Goal: Obtain resource: Download file/media

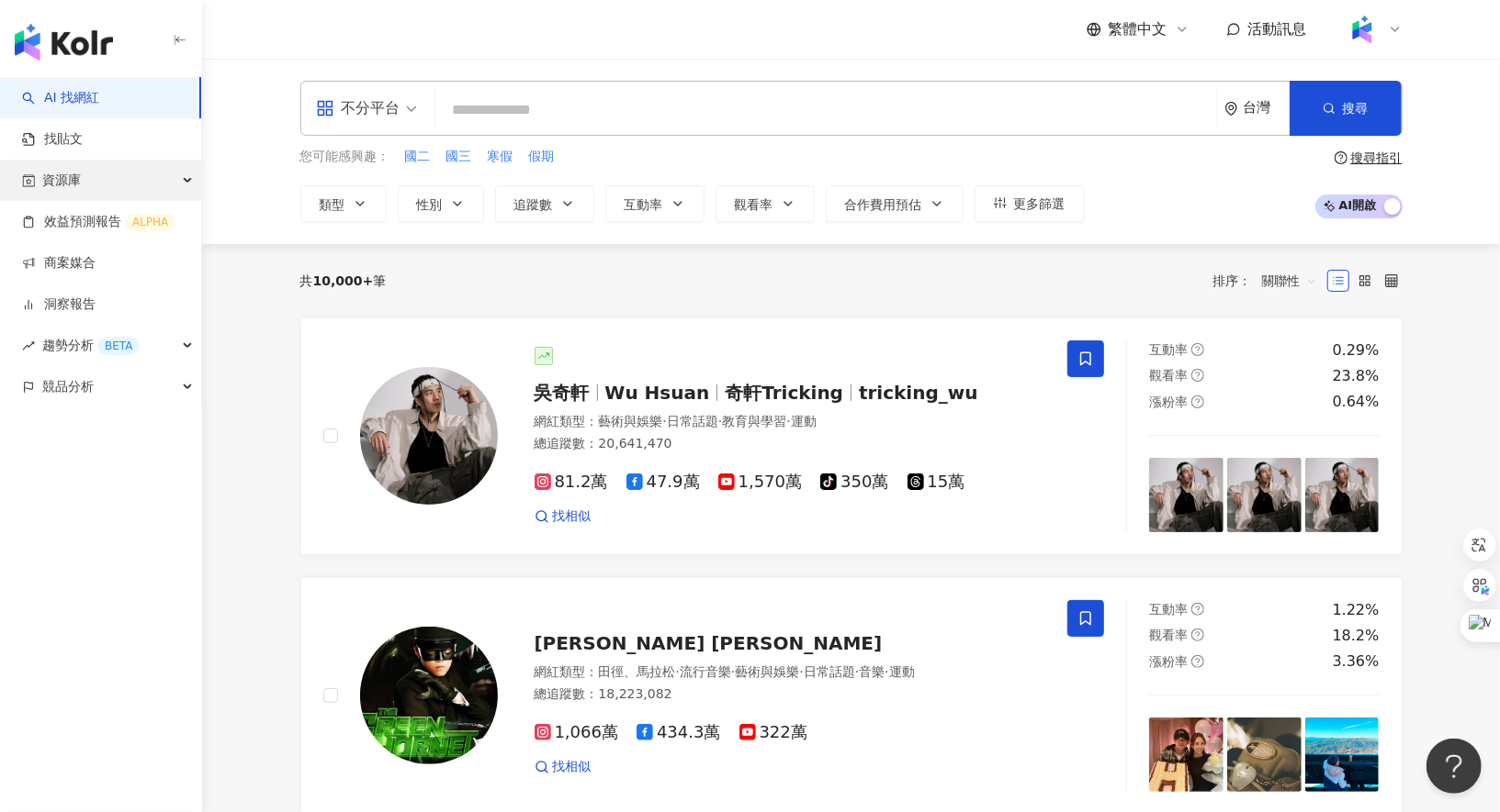
click at [170, 176] on div "資源庫" at bounding box center [101, 181] width 201 height 41
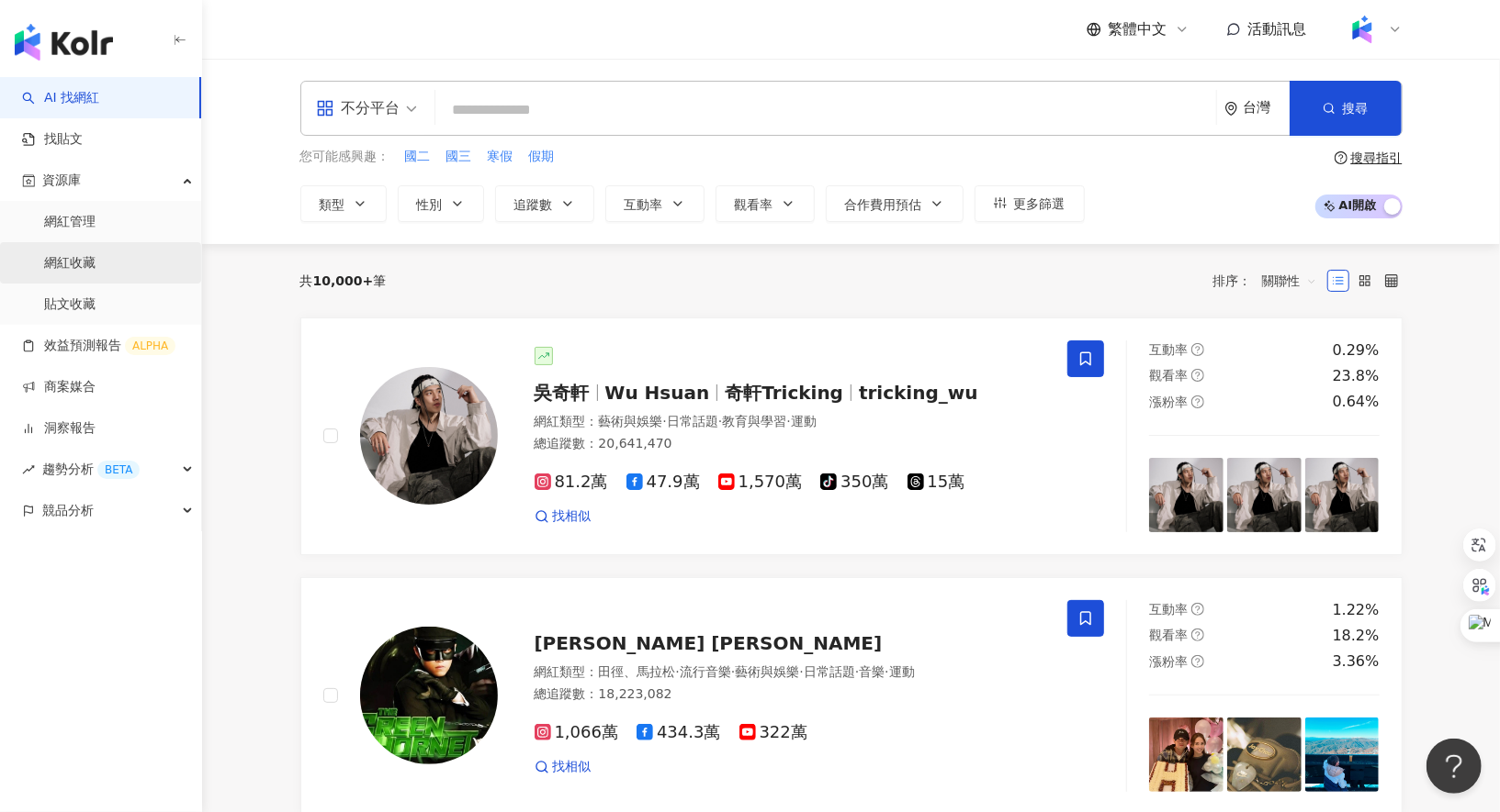
click at [96, 260] on link "網紅收藏" at bounding box center [69, 264] width 52 height 19
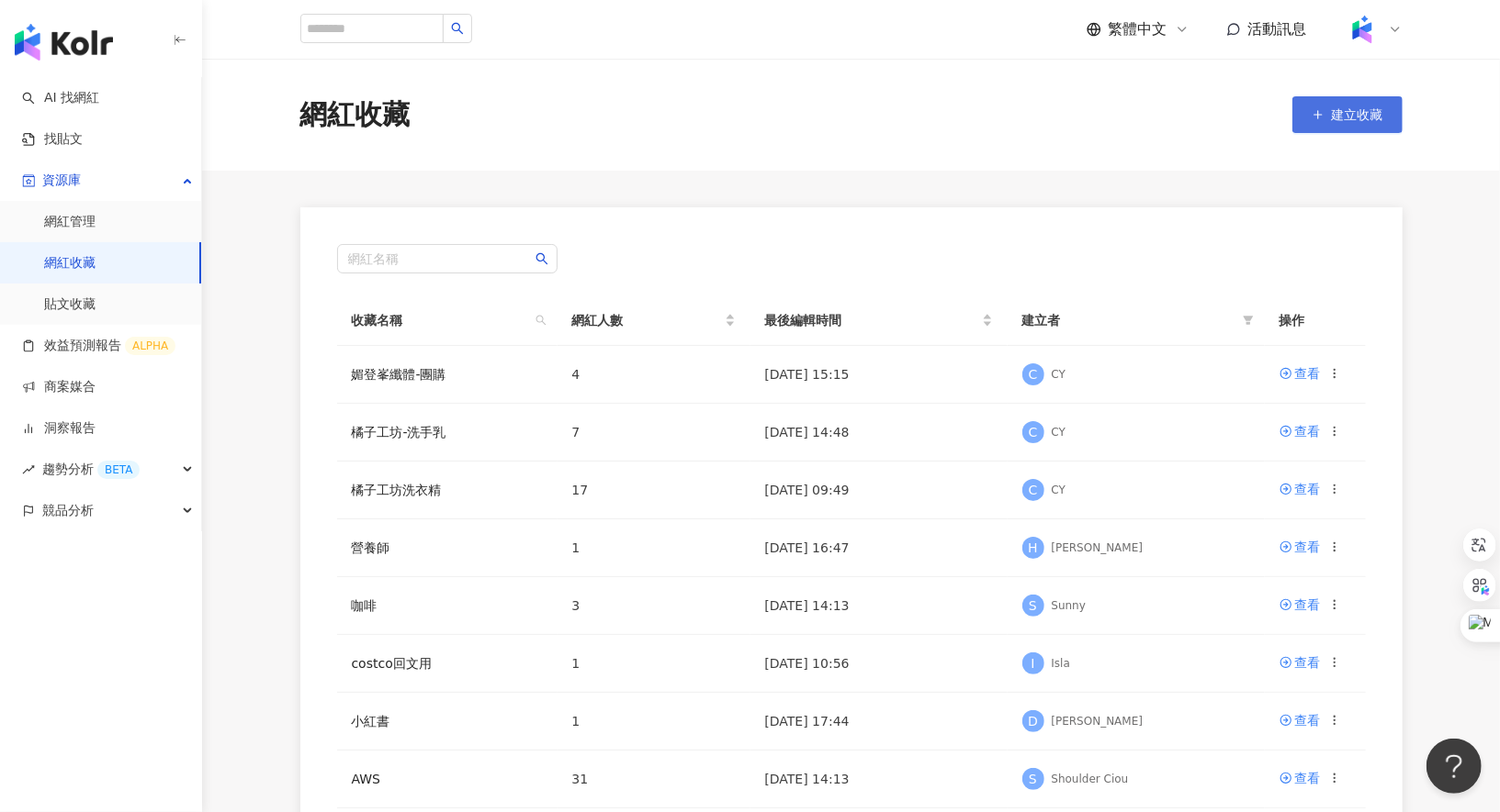
click at [1364, 123] on button "建立收藏" at bounding box center [1347, 115] width 110 height 37
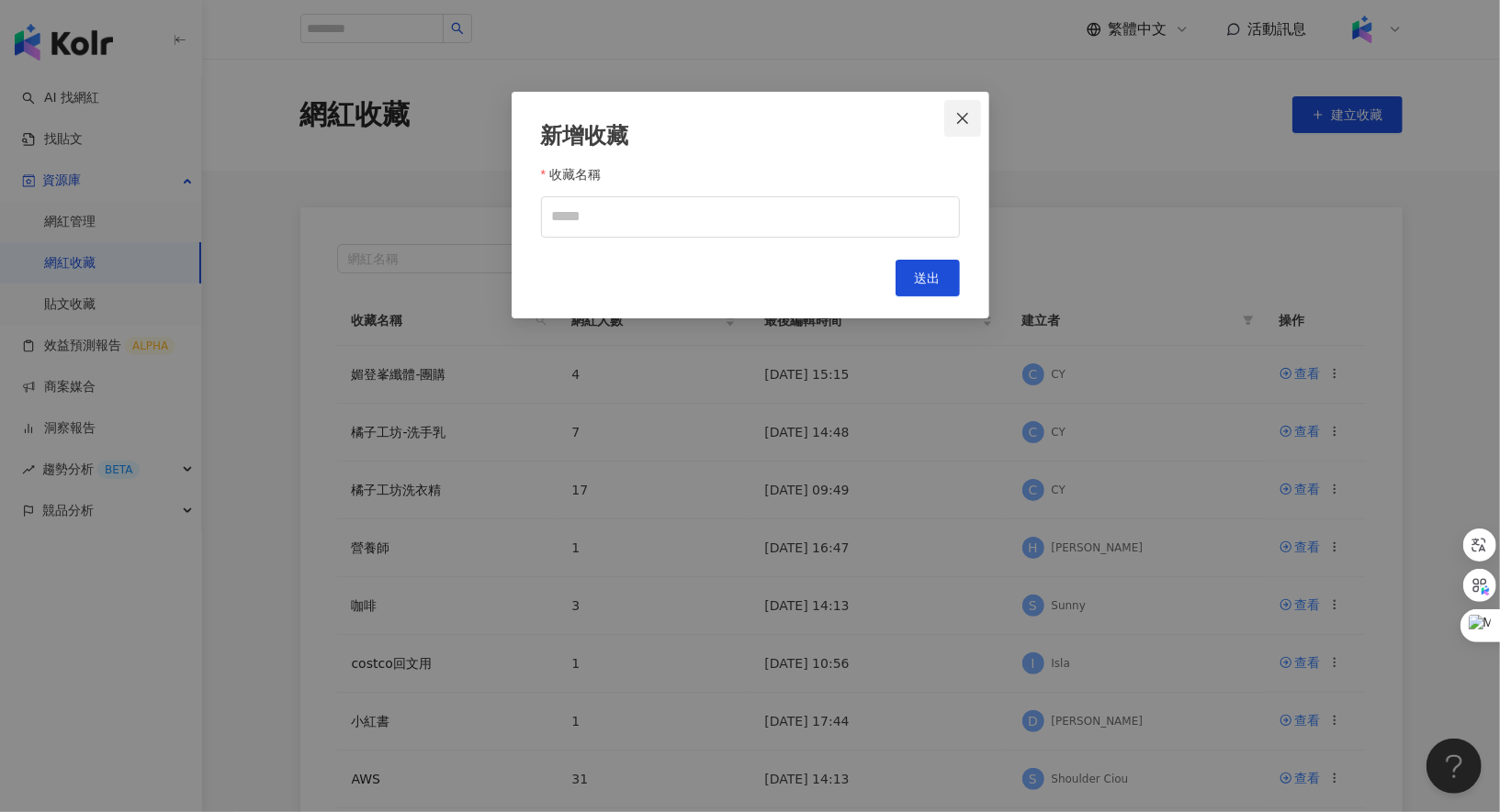
click at [959, 120] on icon "close" at bounding box center [962, 117] width 11 height 11
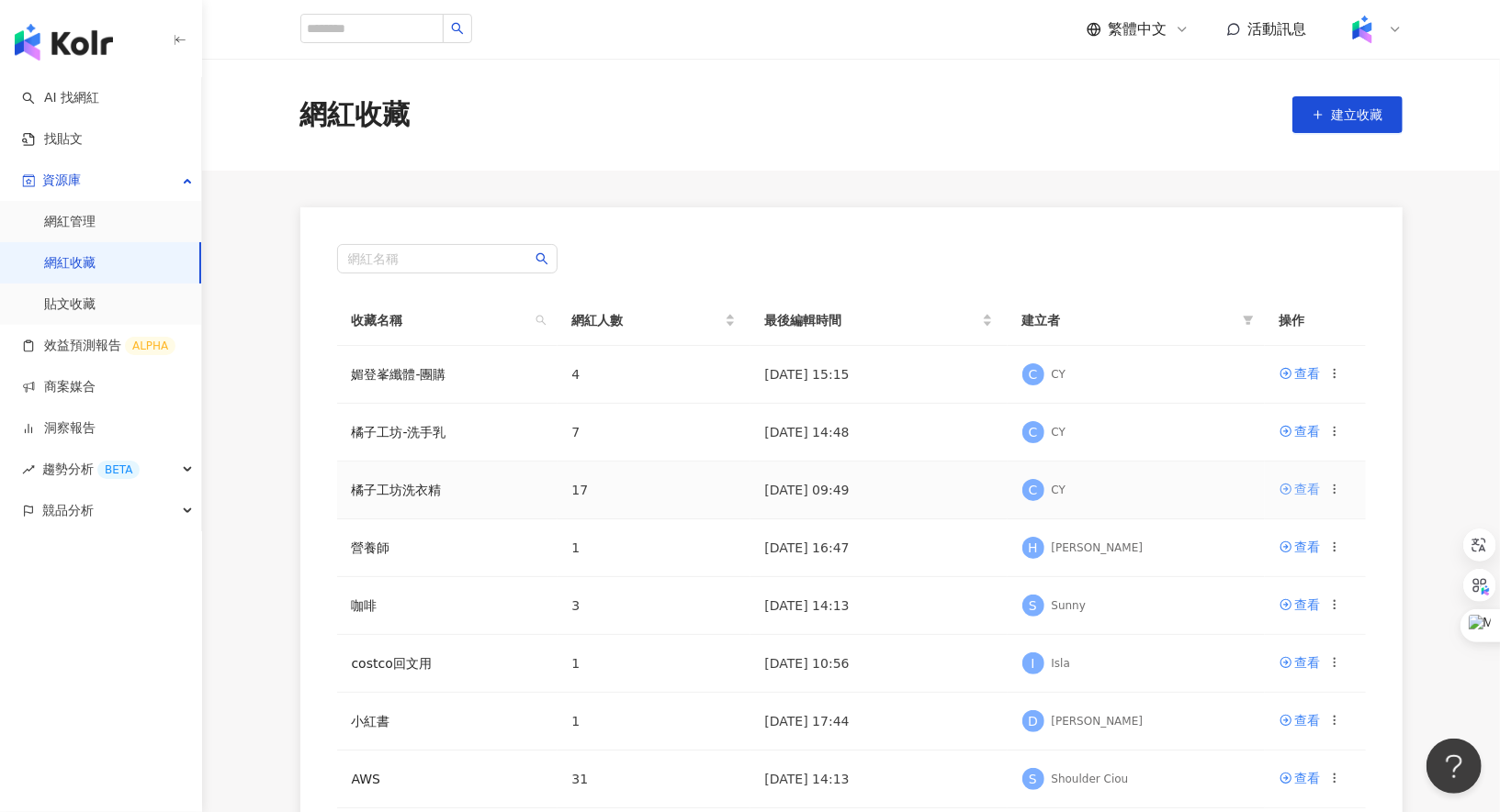
click at [1305, 487] on div "查看" at bounding box center [1308, 489] width 25 height 20
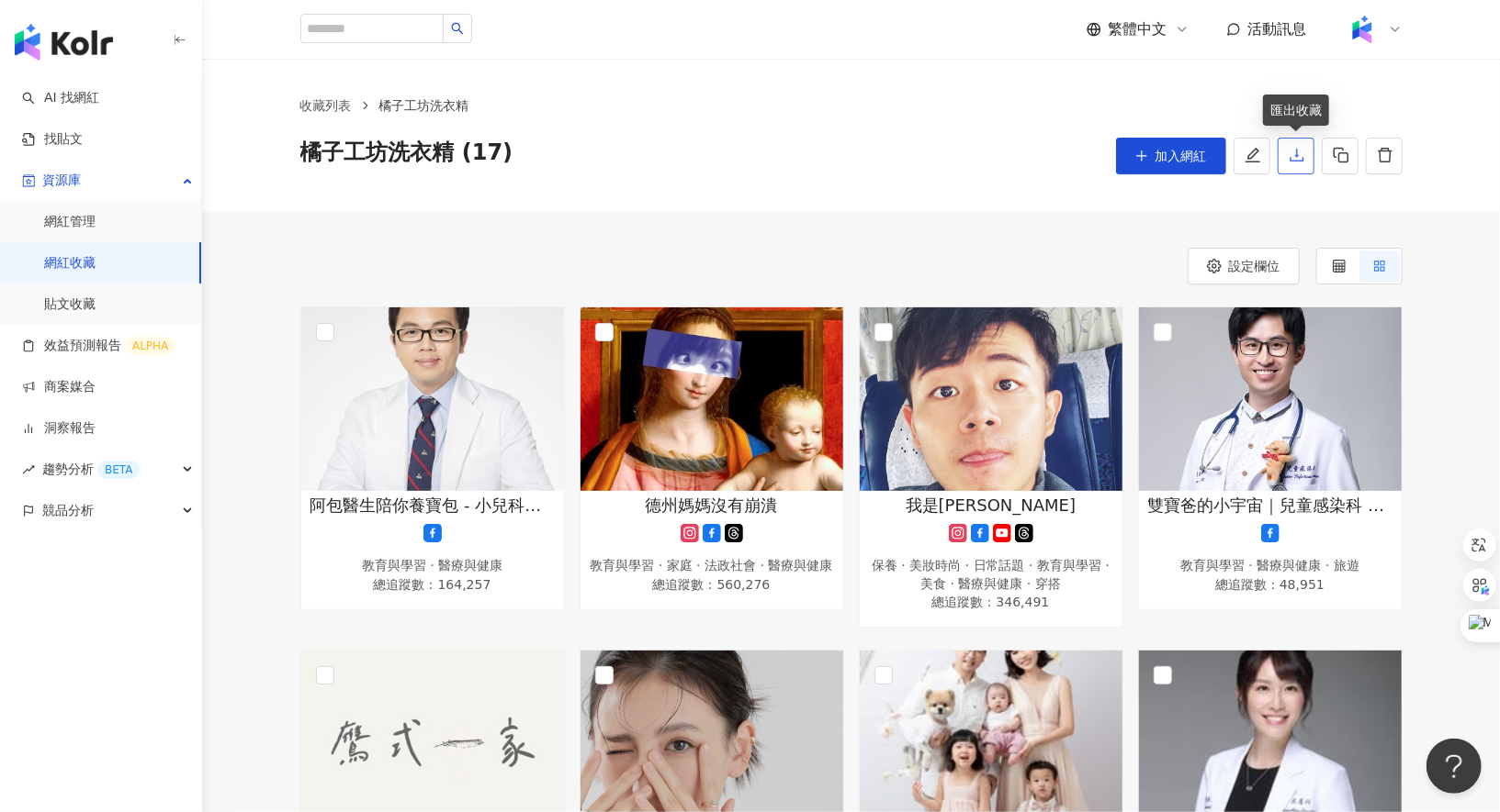
click at [1303, 156] on icon "download" at bounding box center [1297, 155] width 17 height 17
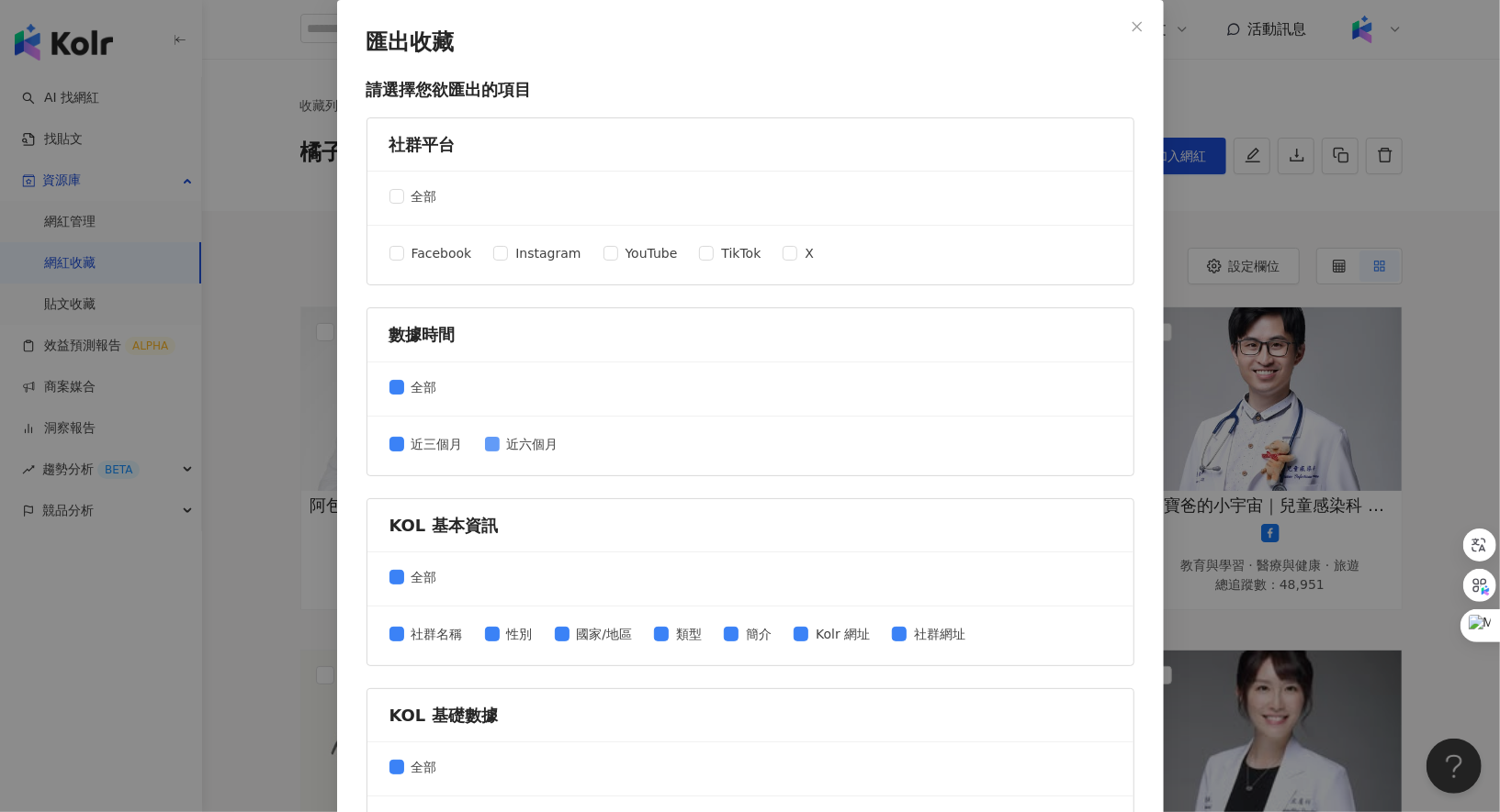
click at [501, 436] on span "近六個月" at bounding box center [533, 444] width 66 height 20
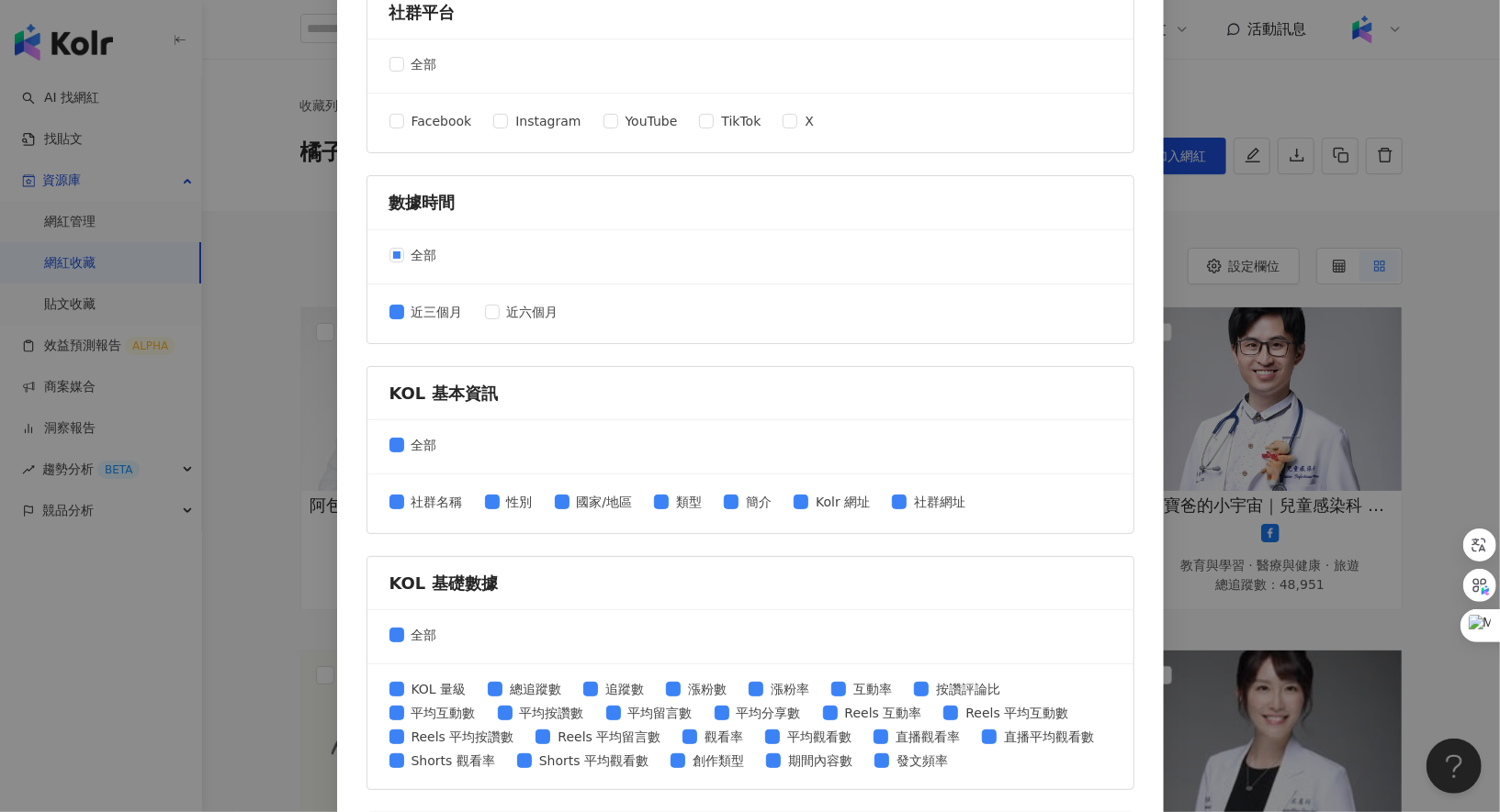
scroll to position [175, 0]
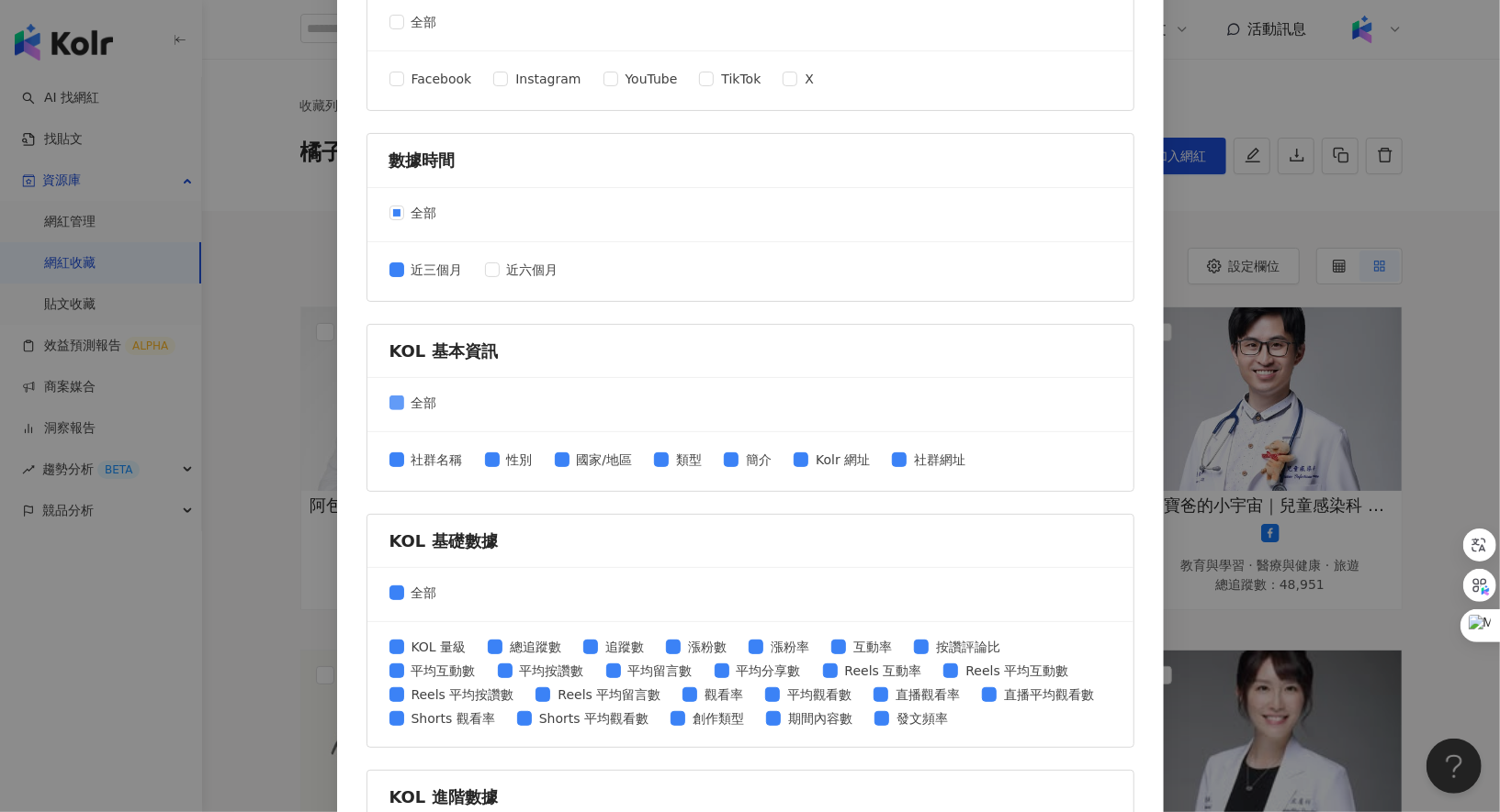
click at [410, 405] on span "全部" at bounding box center [424, 403] width 40 height 20
click at [920, 460] on span "社群網址" at bounding box center [939, 460] width 66 height 20
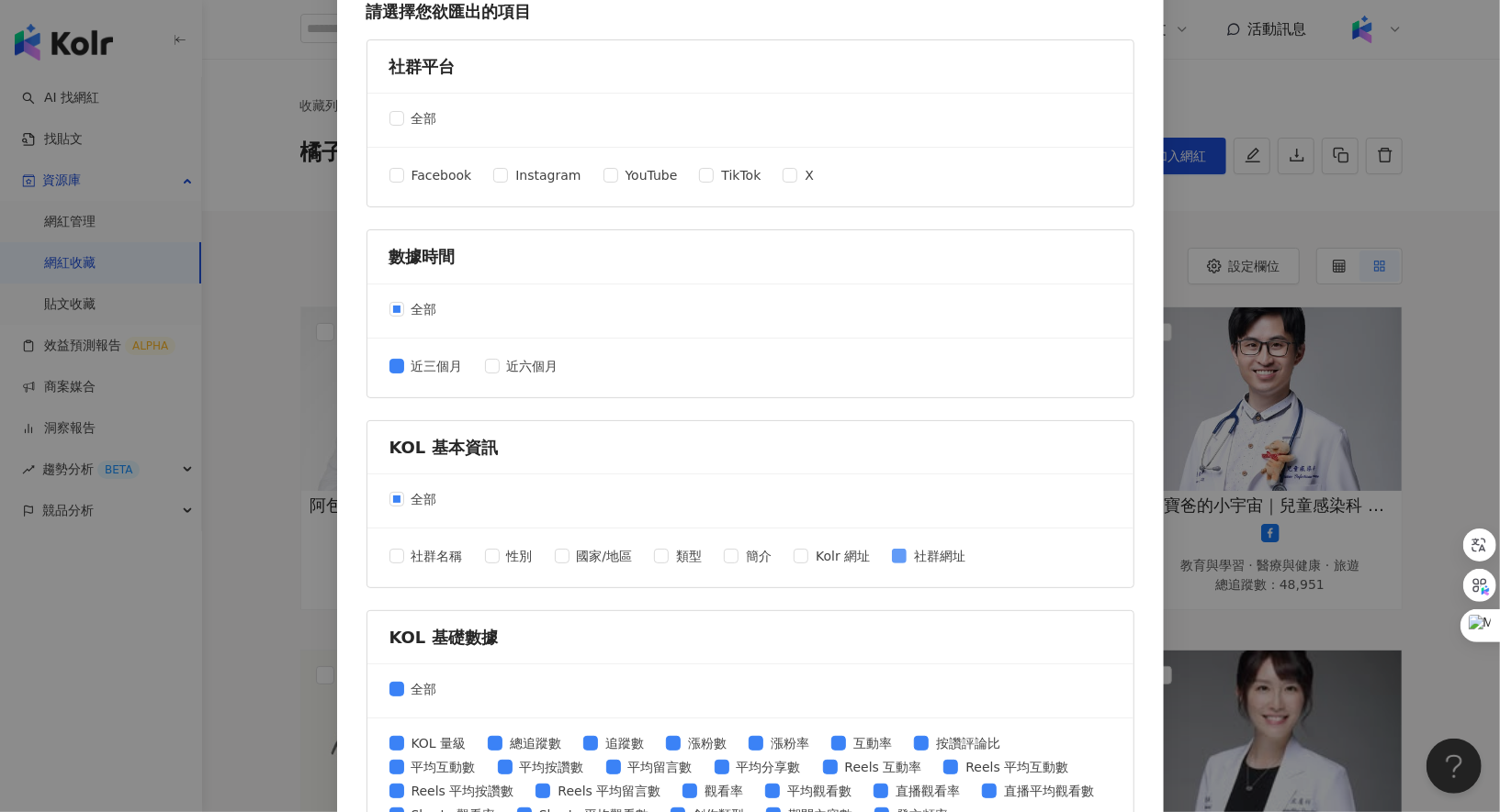
scroll to position [55, 0]
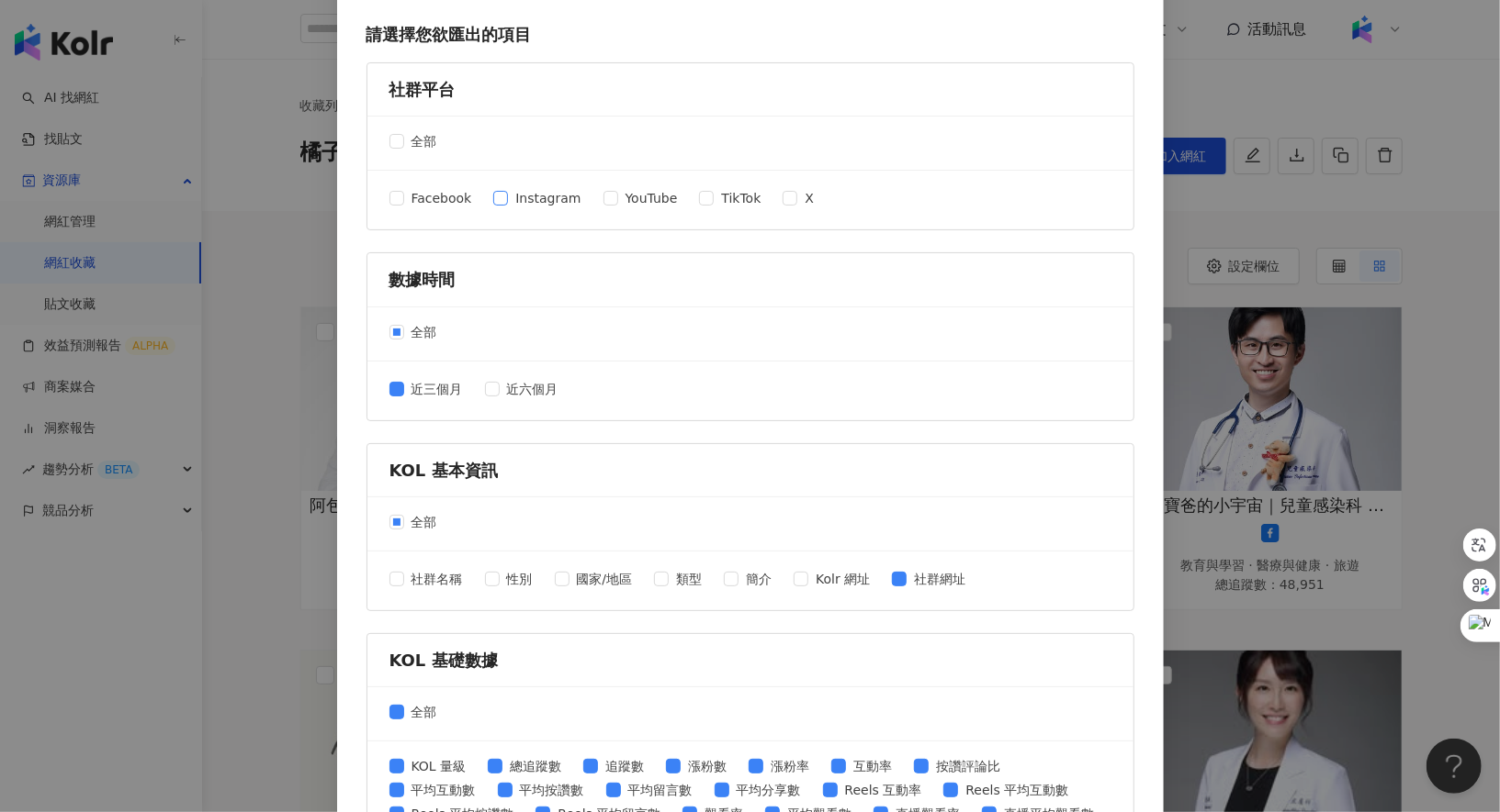
click at [517, 194] on span "Instagram" at bounding box center [548, 198] width 80 height 20
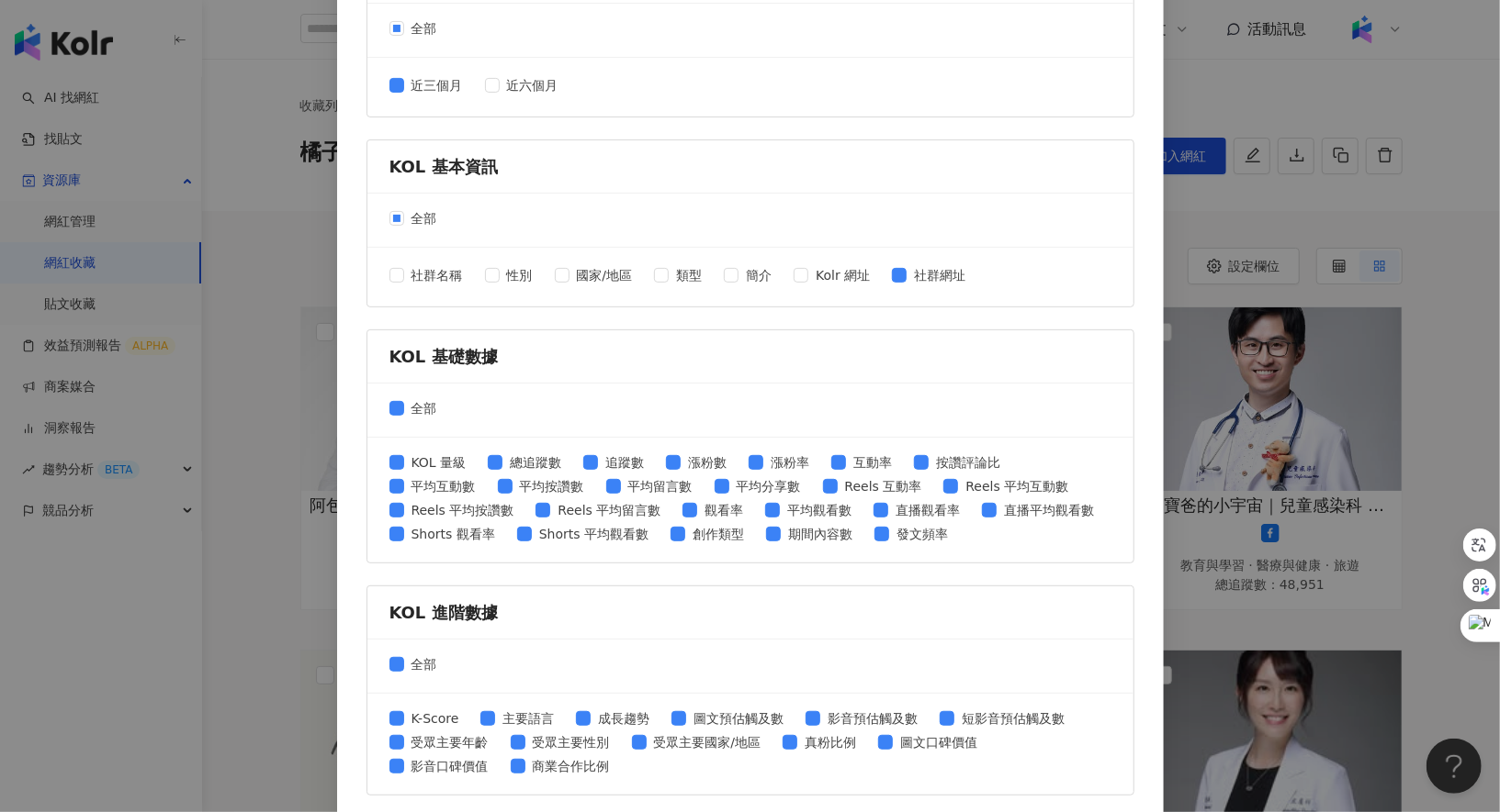
scroll to position [396, 0]
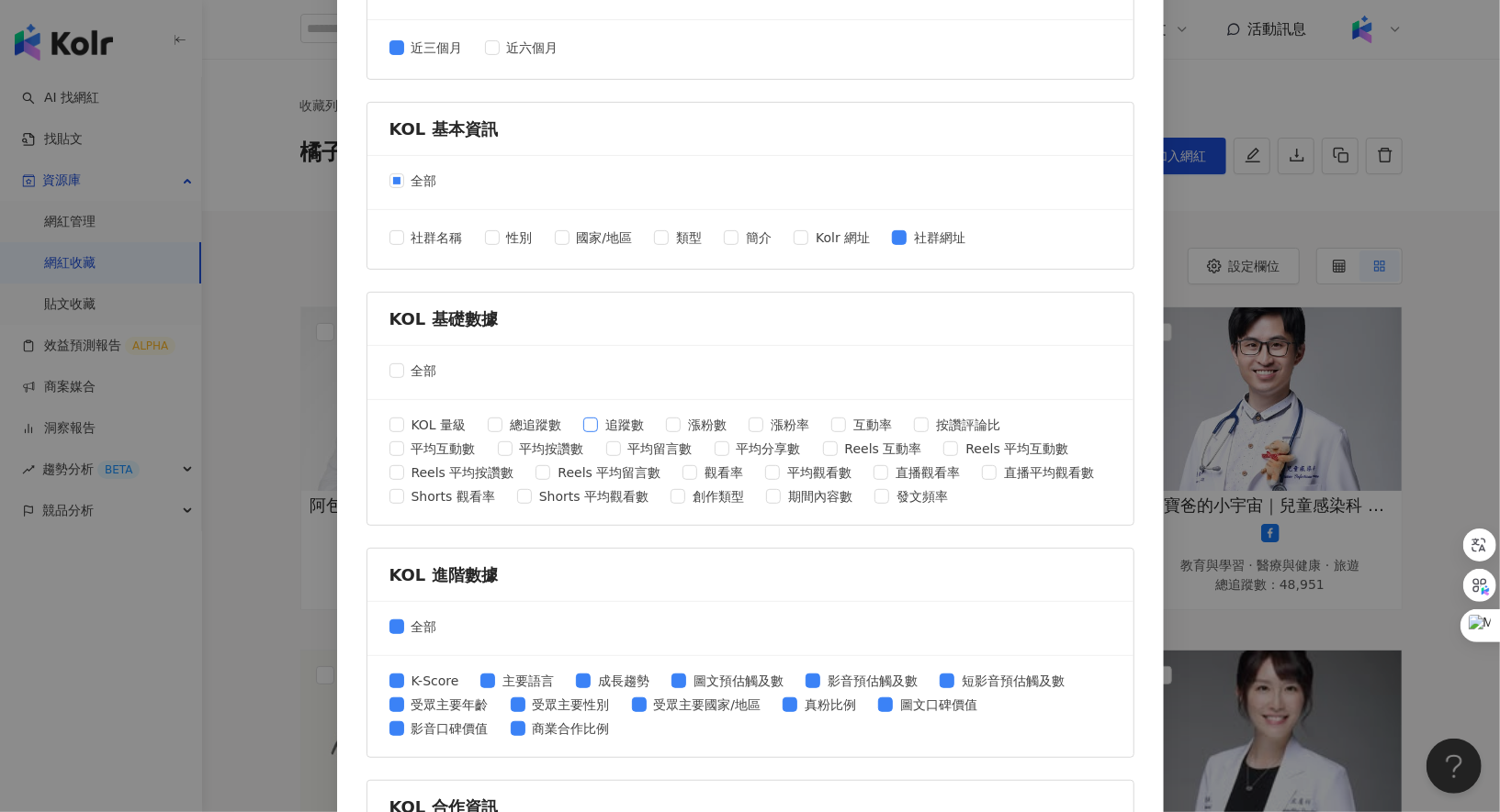
click at [603, 416] on span "追蹤數" at bounding box center [624, 425] width 54 height 20
click at [776, 418] on span "漲粉率" at bounding box center [790, 425] width 54 height 20
click at [864, 418] on span "互動率" at bounding box center [872, 425] width 54 height 20
click at [714, 468] on span "觀看率" at bounding box center [724, 472] width 54 height 20
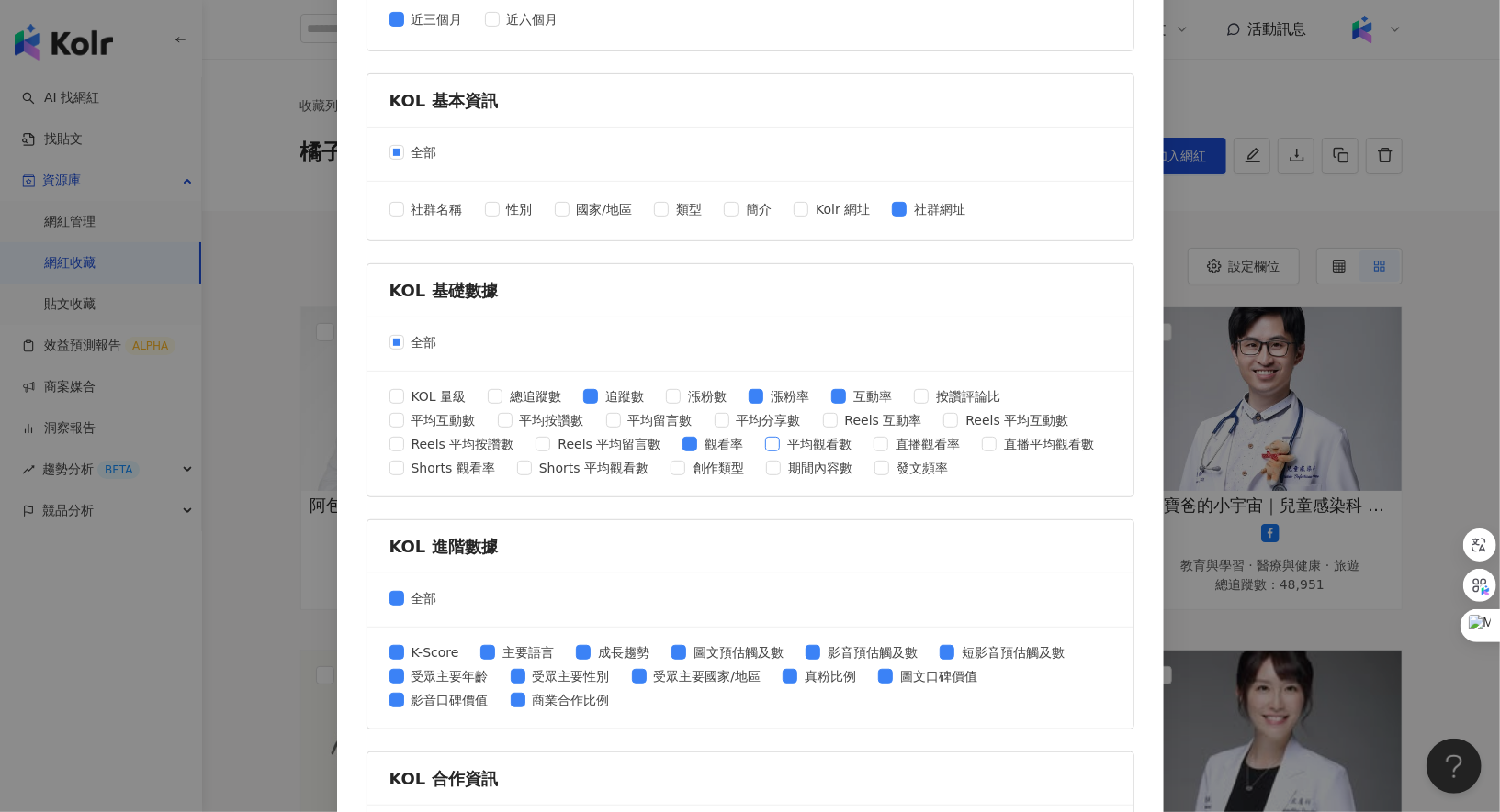
scroll to position [425, 0]
click at [404, 589] on span "全部" at bounding box center [424, 599] width 40 height 20
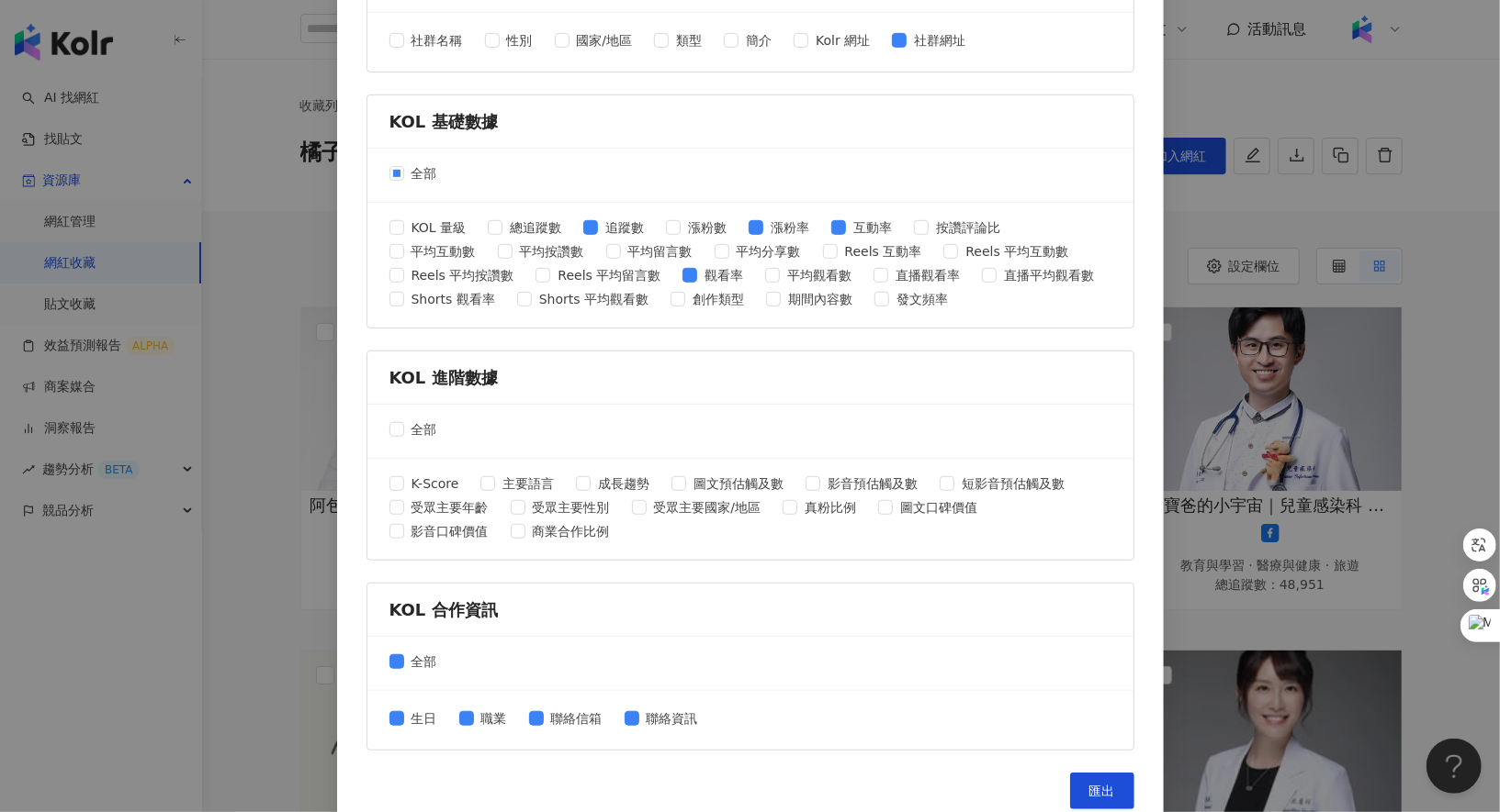
scroll to position [602, 0]
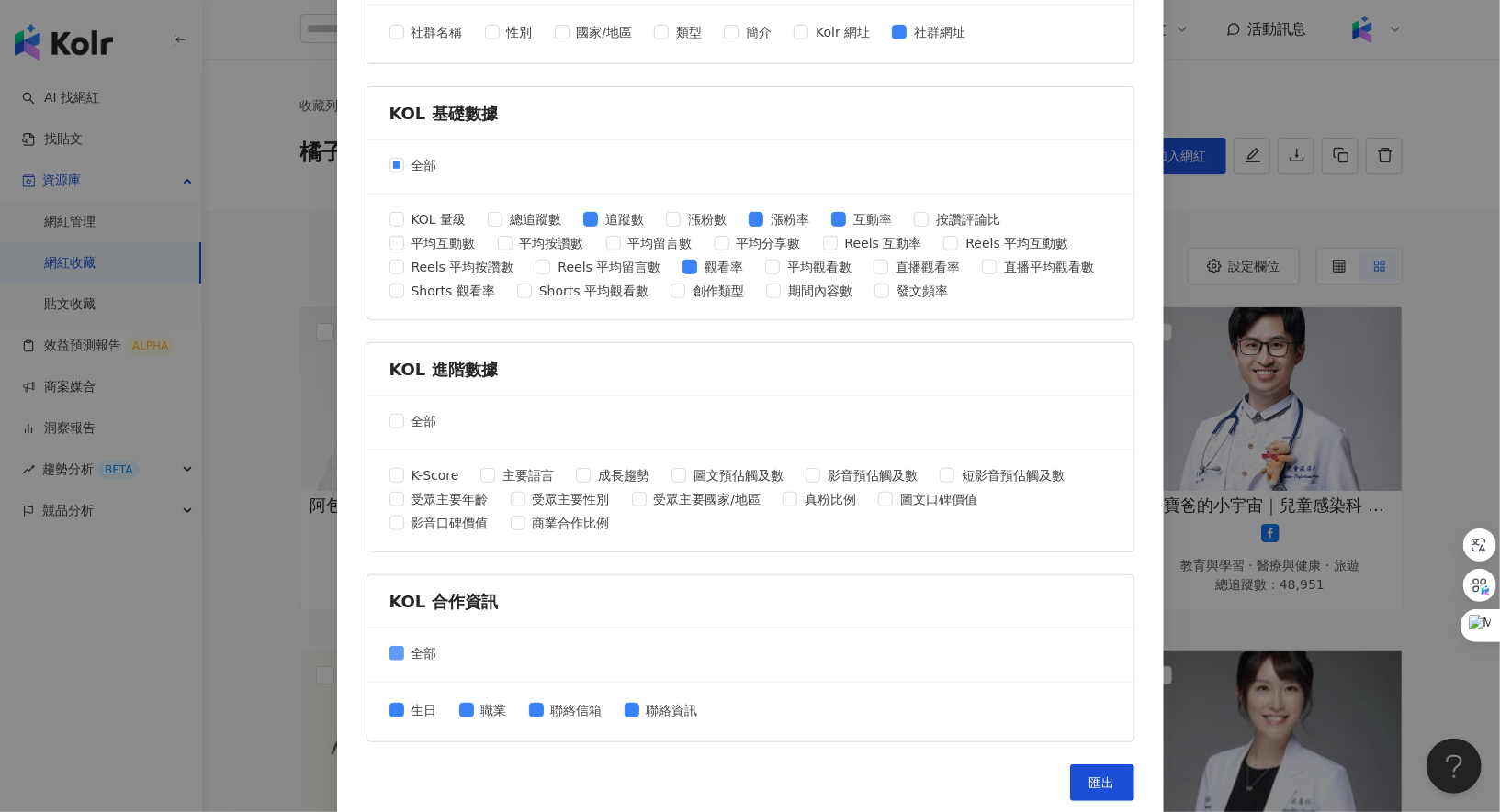
click at [404, 646] on span "全部" at bounding box center [424, 653] width 40 height 20
click at [1109, 776] on span "匯出" at bounding box center [1103, 783] width 25 height 15
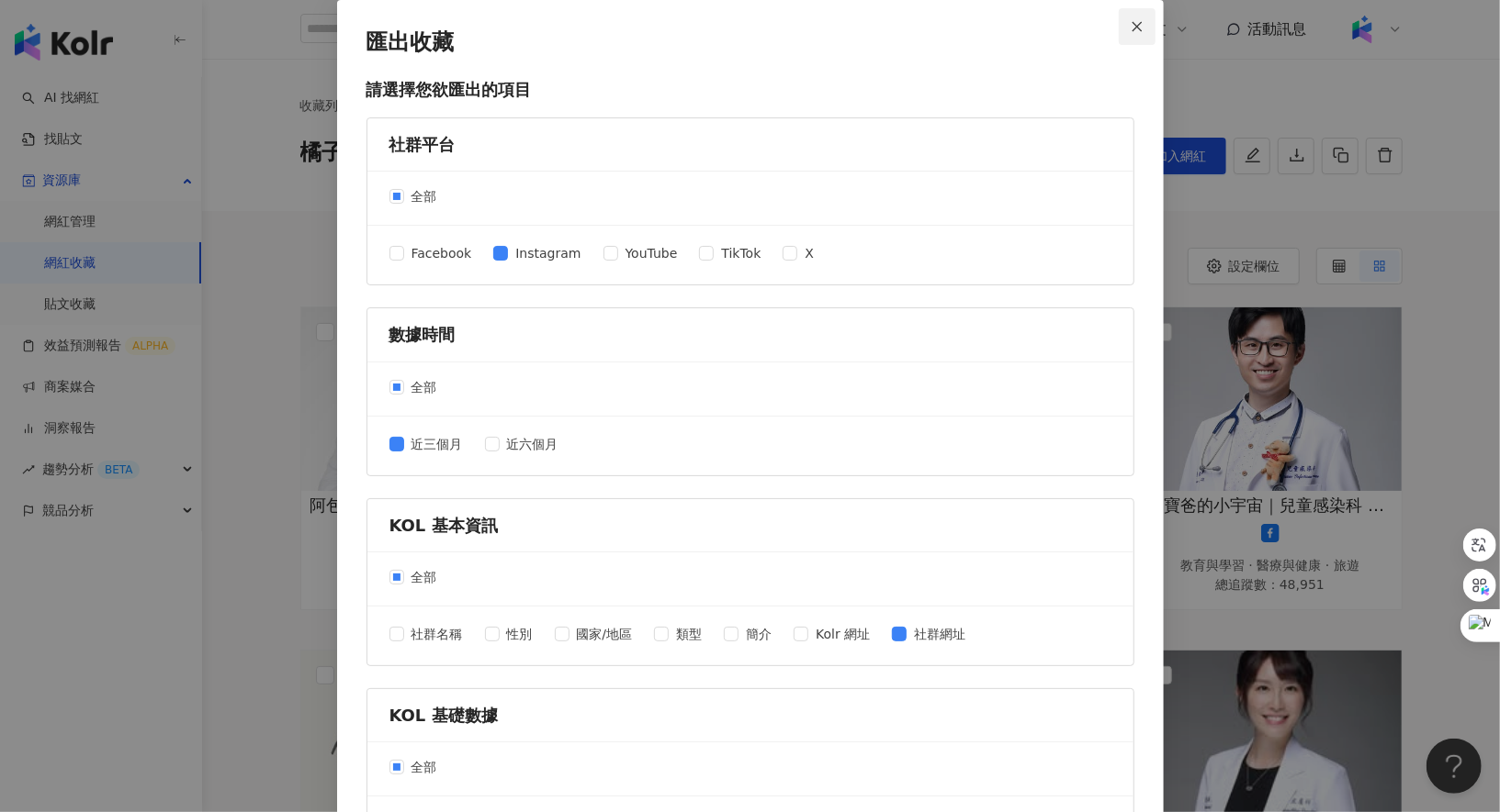
click at [1134, 26] on icon "close" at bounding box center [1137, 26] width 13 height 13
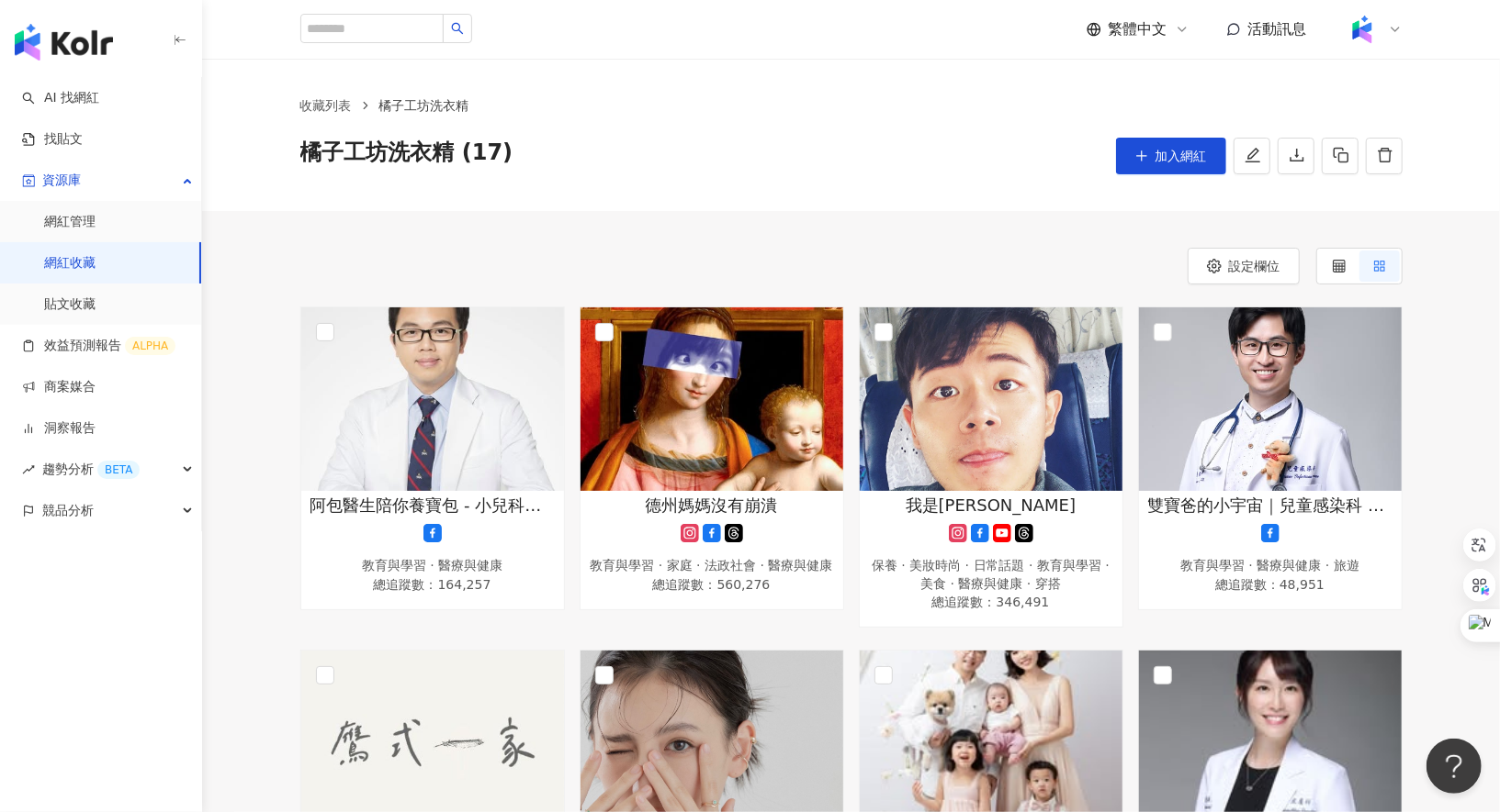
click at [96, 255] on link "網紅收藏" at bounding box center [69, 264] width 52 height 19
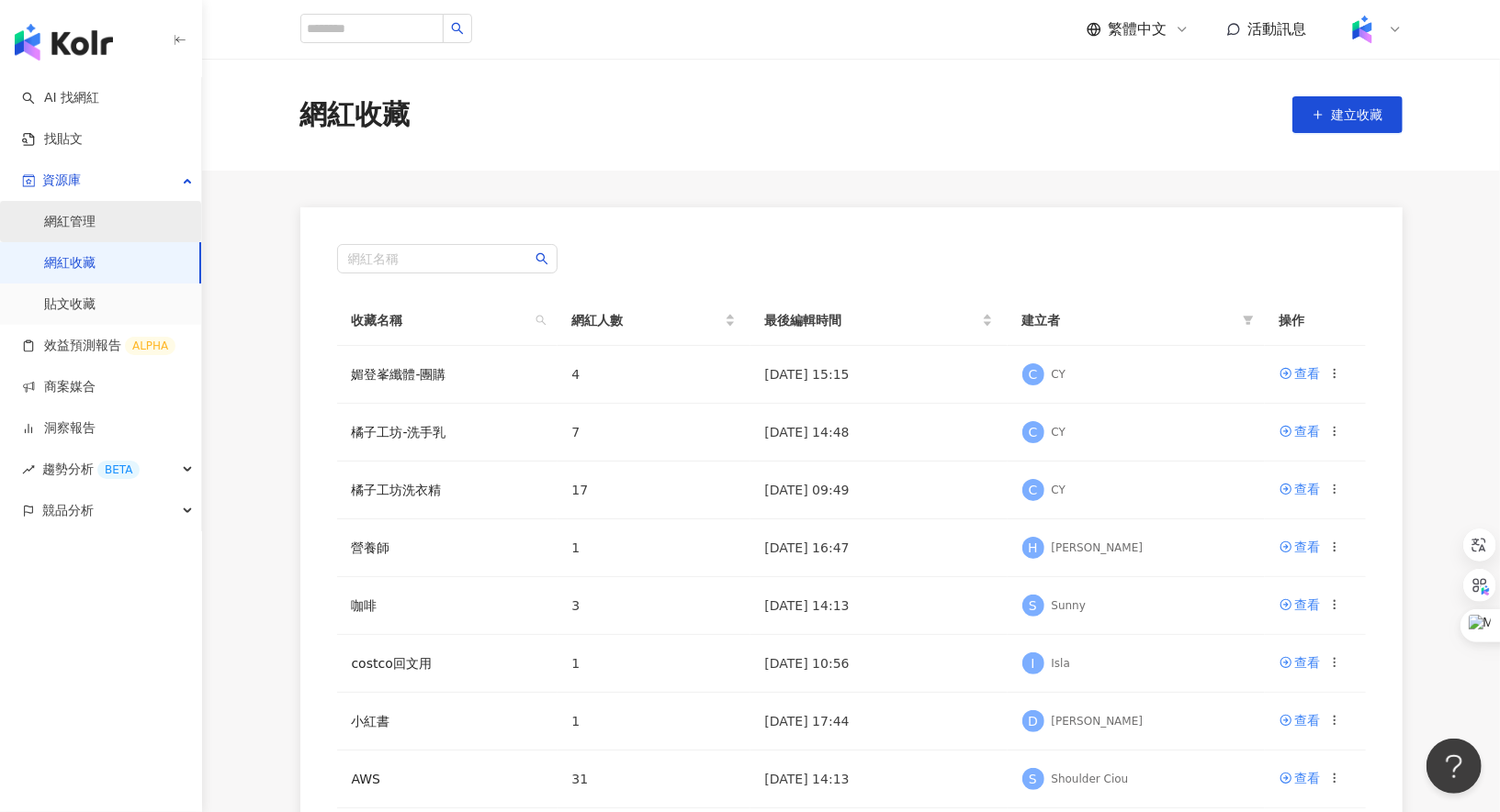
click at [96, 219] on link "網紅管理" at bounding box center [69, 222] width 52 height 19
